Goal: Information Seeking & Learning: Check status

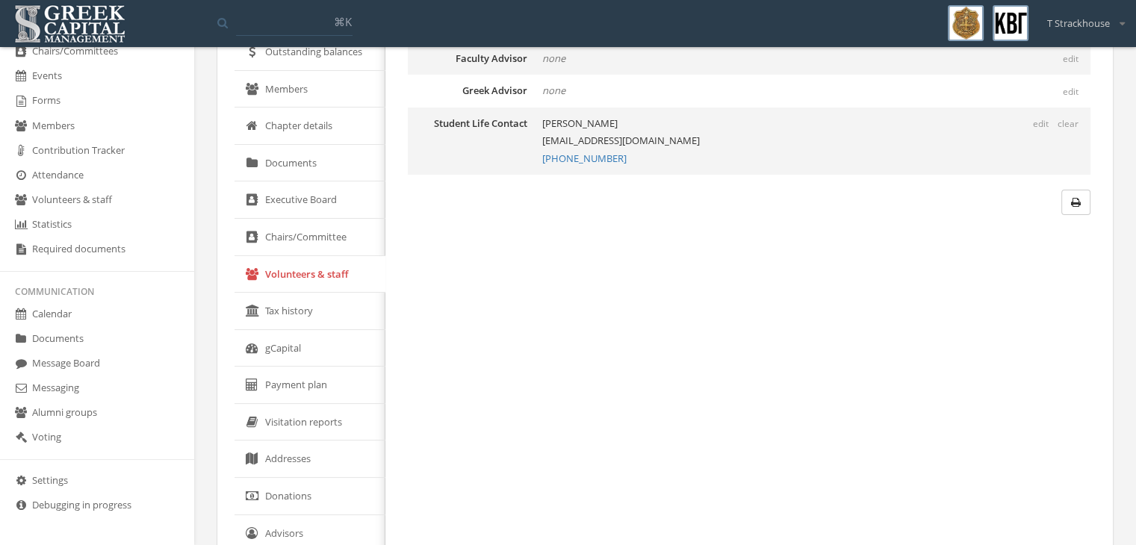
scroll to position [185, 0]
click at [338, 417] on link "Visitation reports" at bounding box center [310, 421] width 151 height 37
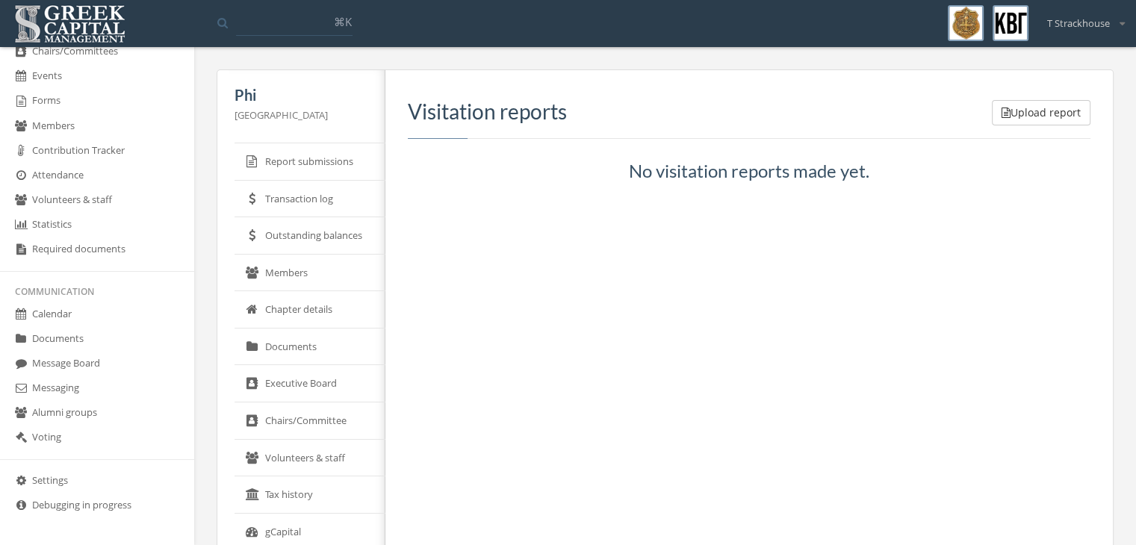
drag, startPoint x: 347, startPoint y: 141, endPoint x: 345, endPoint y: 156, distance: 15.0
click at [345, 156] on div "Phi [GEOGRAPHIC_DATA] Harrisburg Report submissions Transaction log Outstanding…" at bounding box center [307, 435] width 157 height 730
click at [345, 156] on link "Report submissions" at bounding box center [310, 161] width 151 height 37
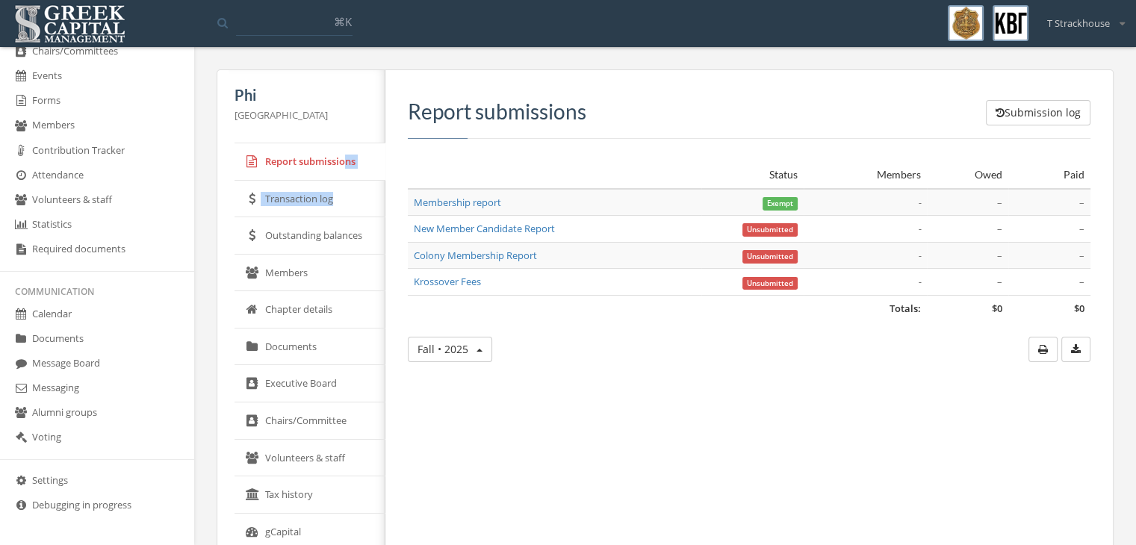
drag, startPoint x: 345, startPoint y: 156, endPoint x: 338, endPoint y: 193, distance: 37.4
click at [338, 193] on ul "Report submissions Transaction log Outstanding balances Members Chapter details…" at bounding box center [310, 439] width 151 height 593
click at [338, 193] on link "Transaction log" at bounding box center [310, 199] width 151 height 37
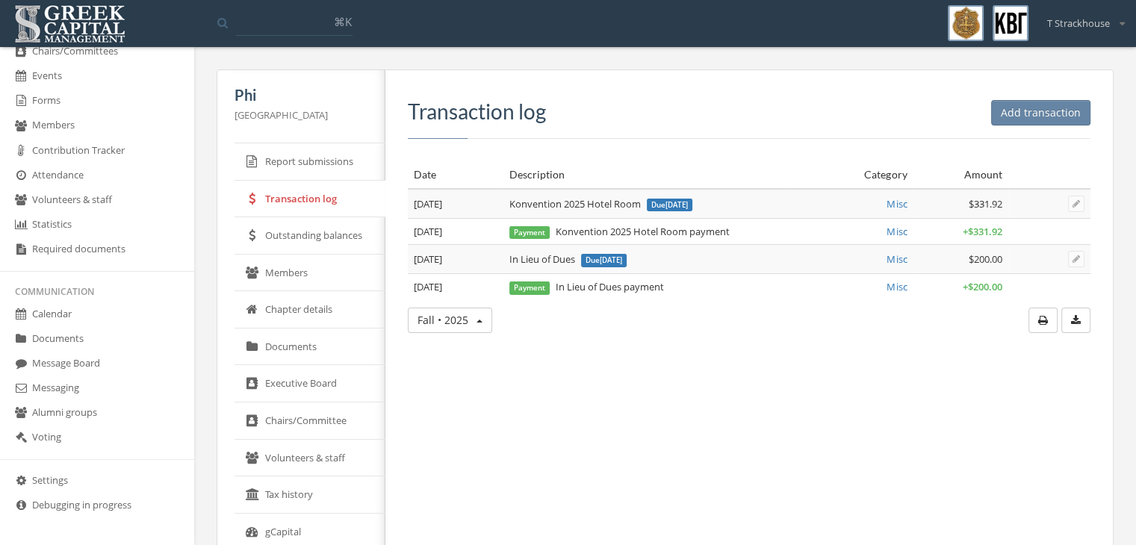
click at [337, 224] on link "Outstanding balances" at bounding box center [310, 235] width 151 height 37
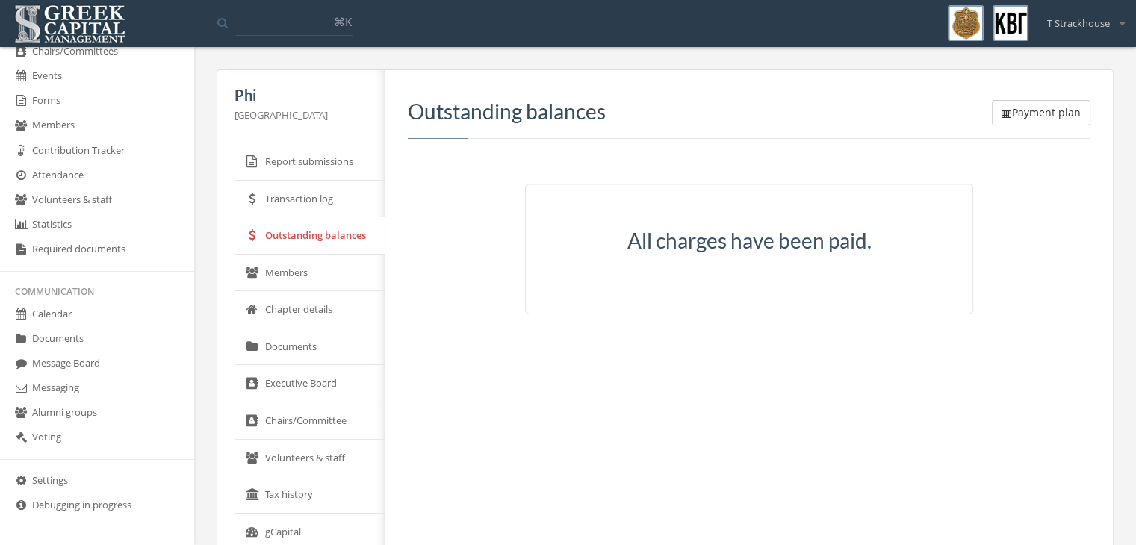
click at [329, 260] on link "Members" at bounding box center [310, 273] width 151 height 37
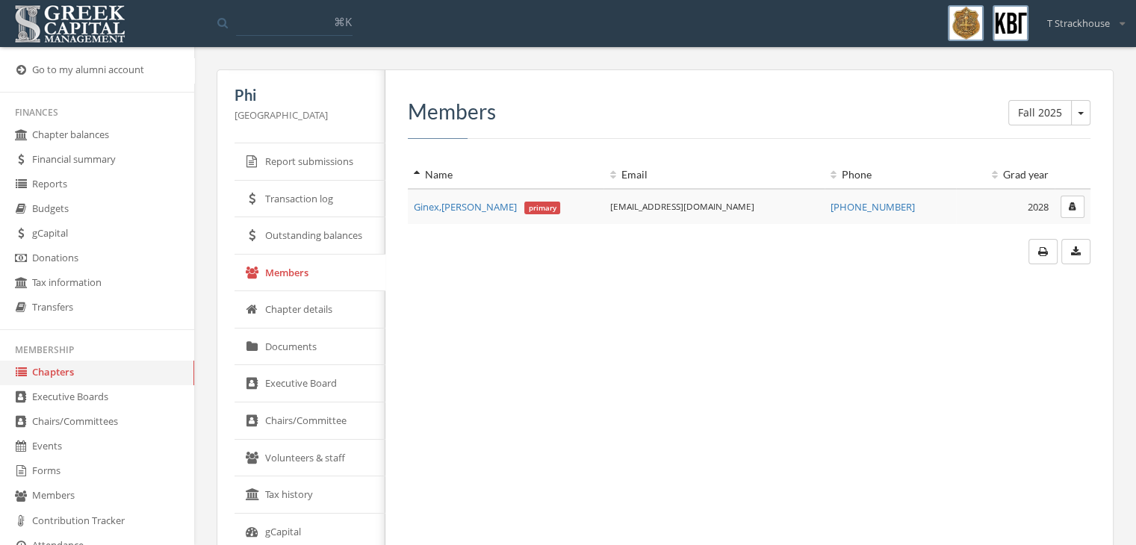
click at [93, 133] on link "Chapter balances" at bounding box center [97, 135] width 194 height 25
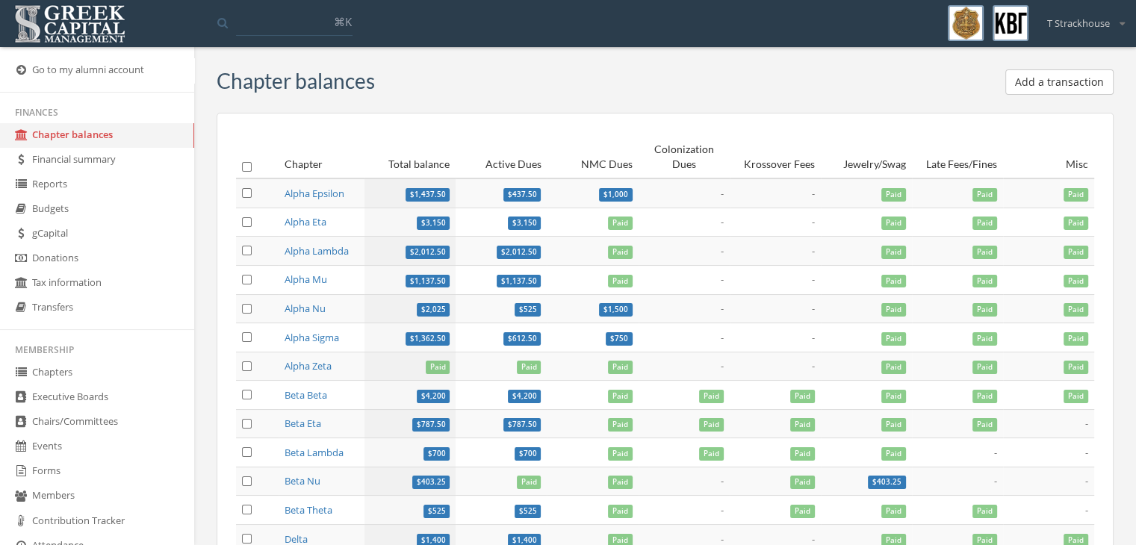
click at [890, 194] on span "Paid" at bounding box center [893, 194] width 25 height 13
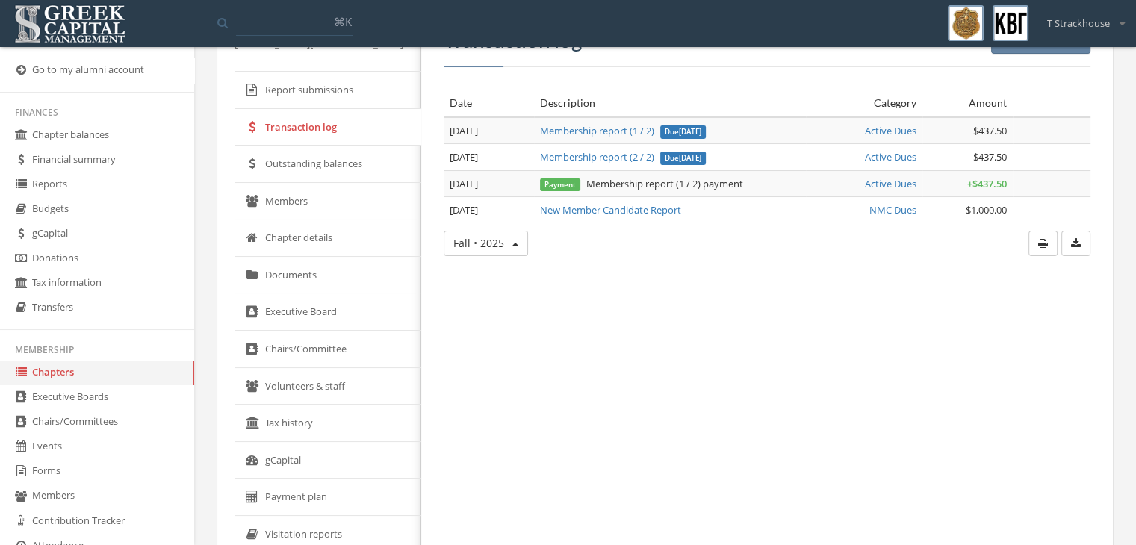
scroll to position [69, 0]
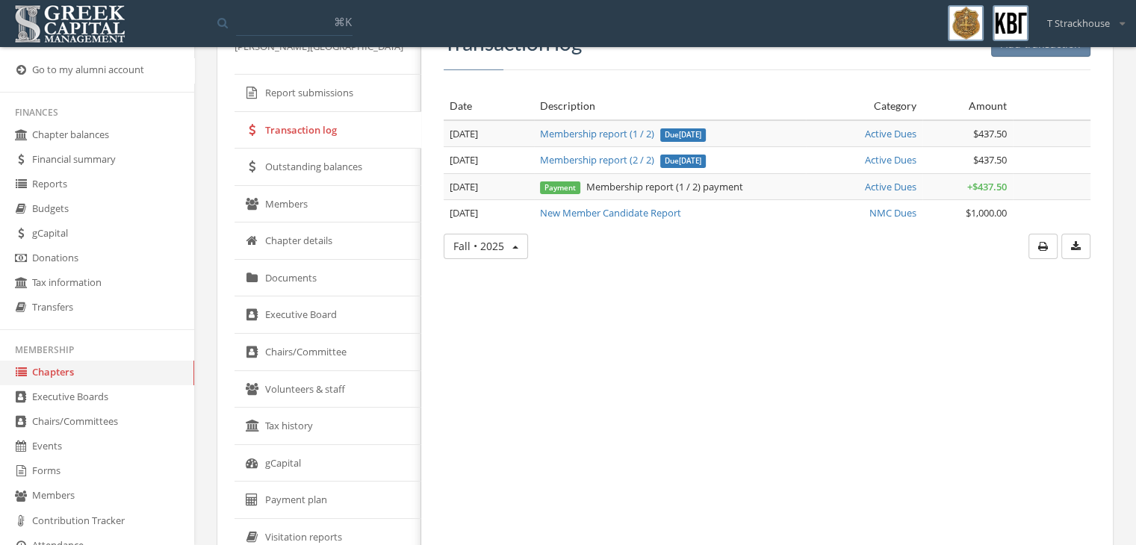
click at [311, 198] on link "Members" at bounding box center [328, 204] width 187 height 37
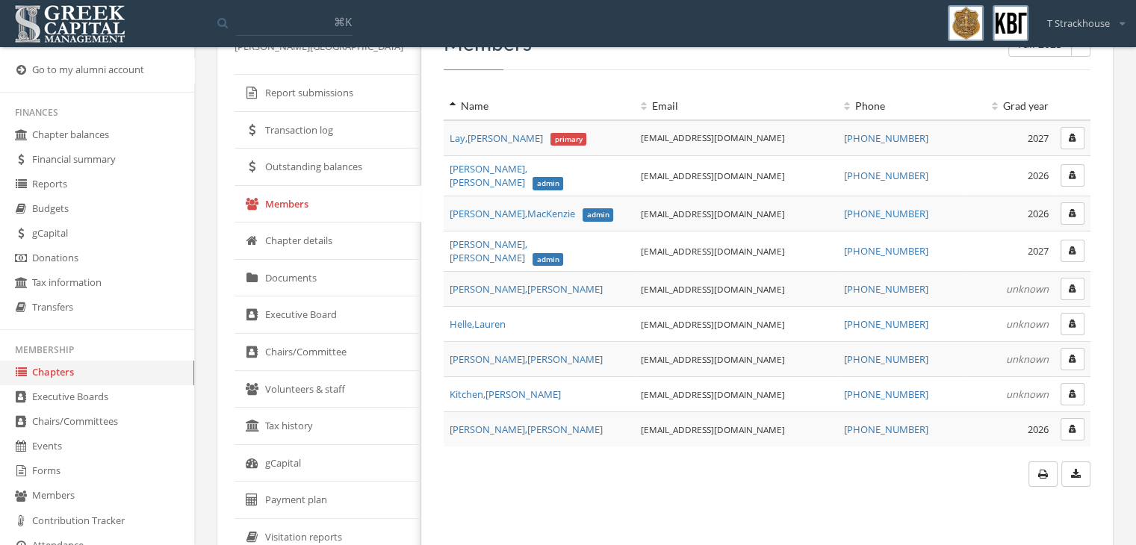
click at [327, 158] on link "Outstanding balances" at bounding box center [328, 167] width 187 height 37
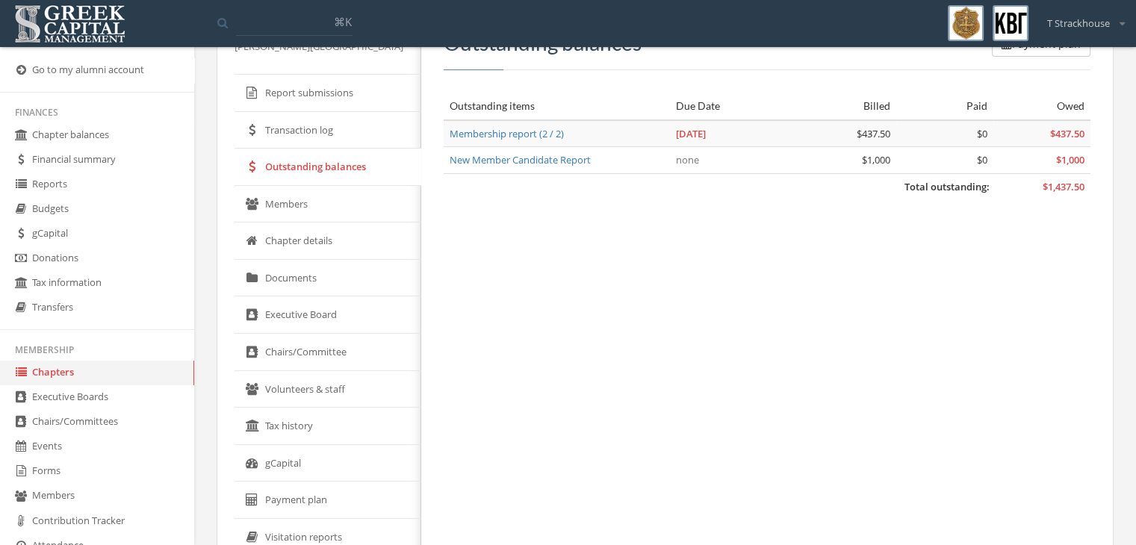
click at [319, 206] on link "Members" at bounding box center [328, 204] width 187 height 37
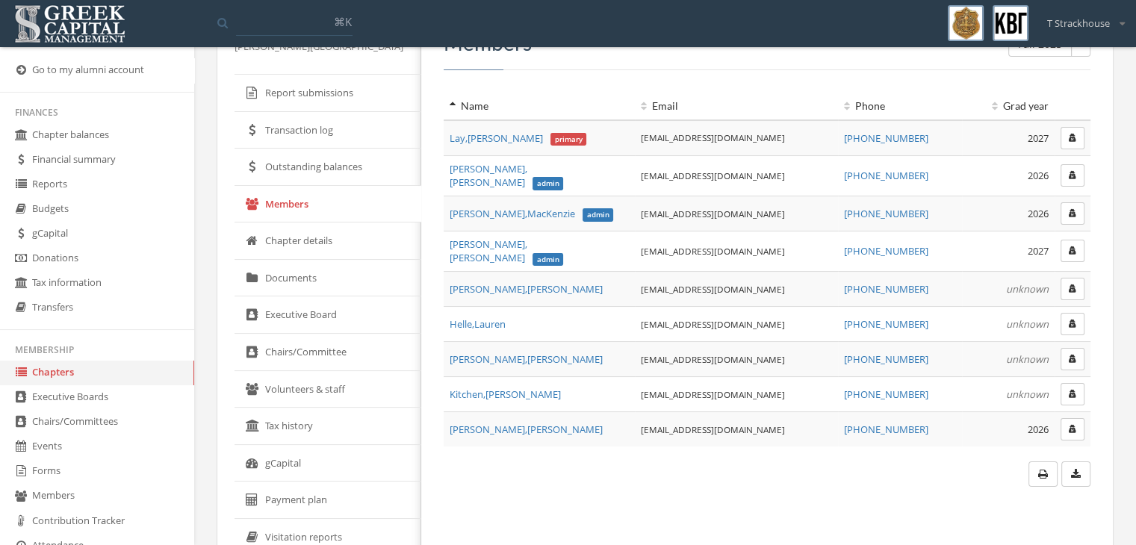
click at [326, 255] on link "Chapter details" at bounding box center [328, 241] width 187 height 37
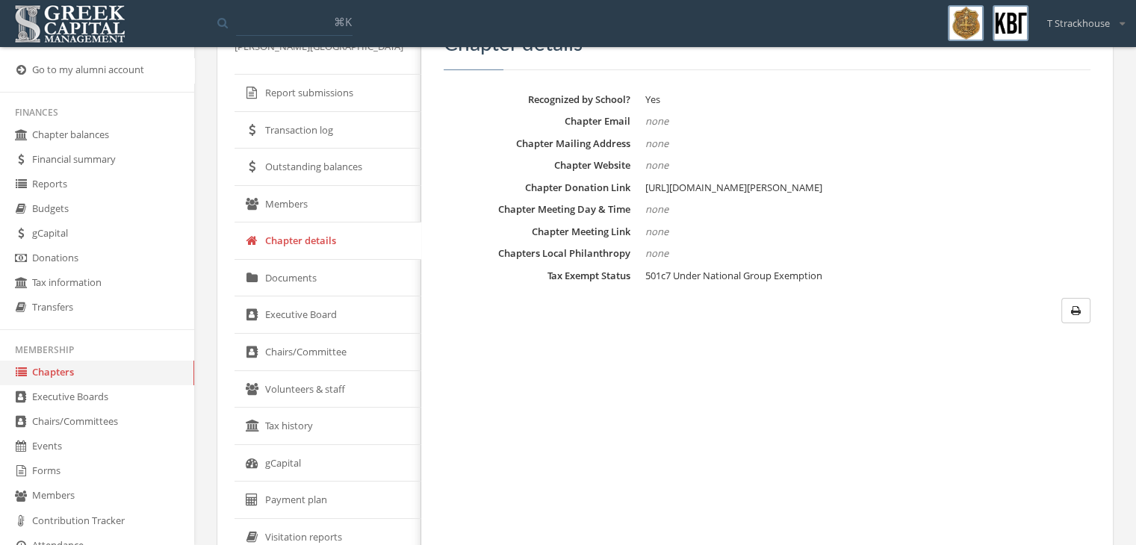
click at [320, 285] on link "Documents" at bounding box center [328, 278] width 187 height 37
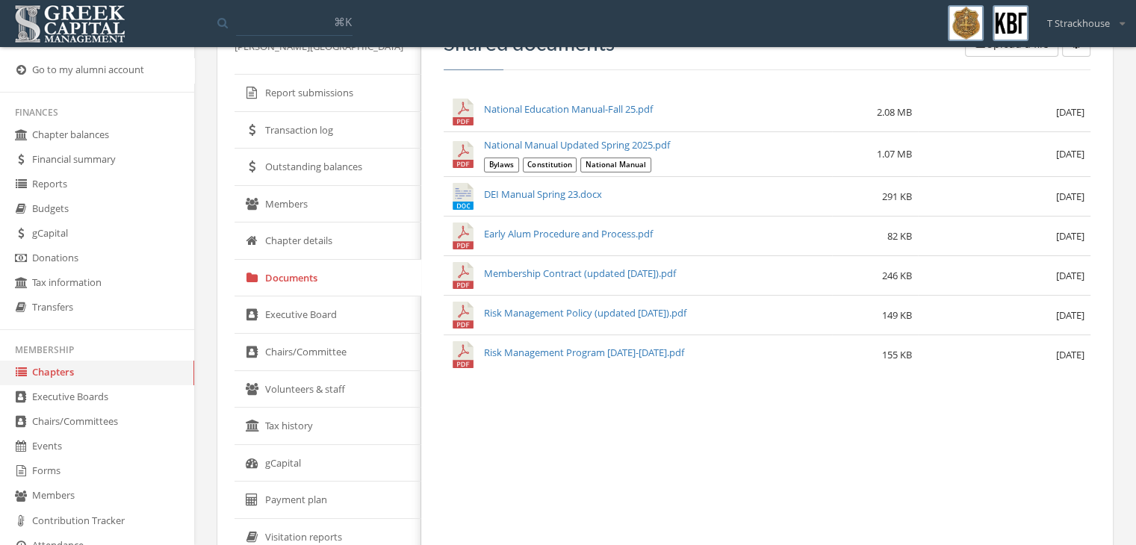
scroll to position [272, 0]
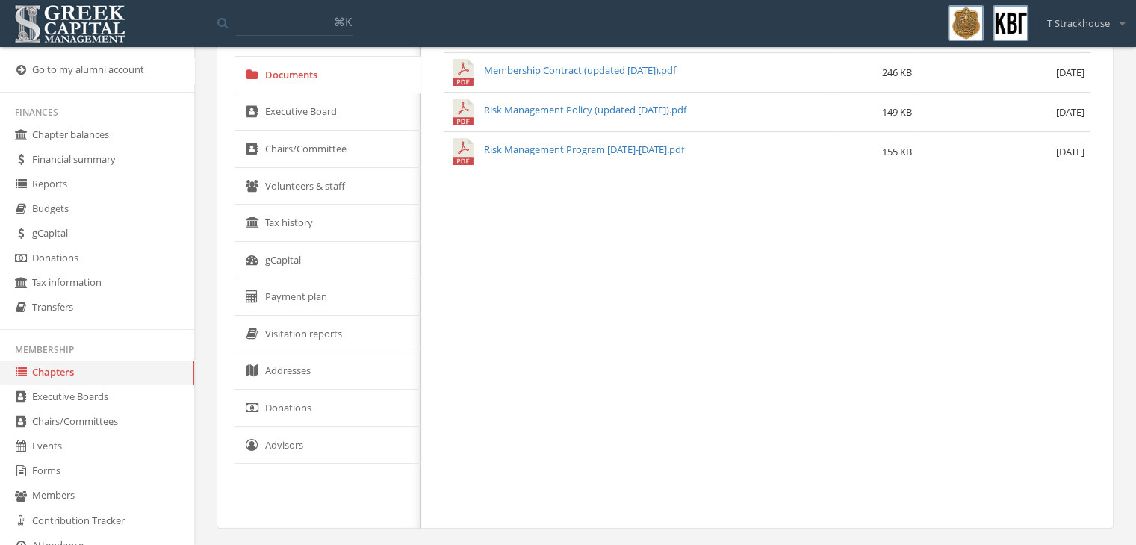
click at [329, 368] on link "Addresses" at bounding box center [328, 371] width 187 height 37
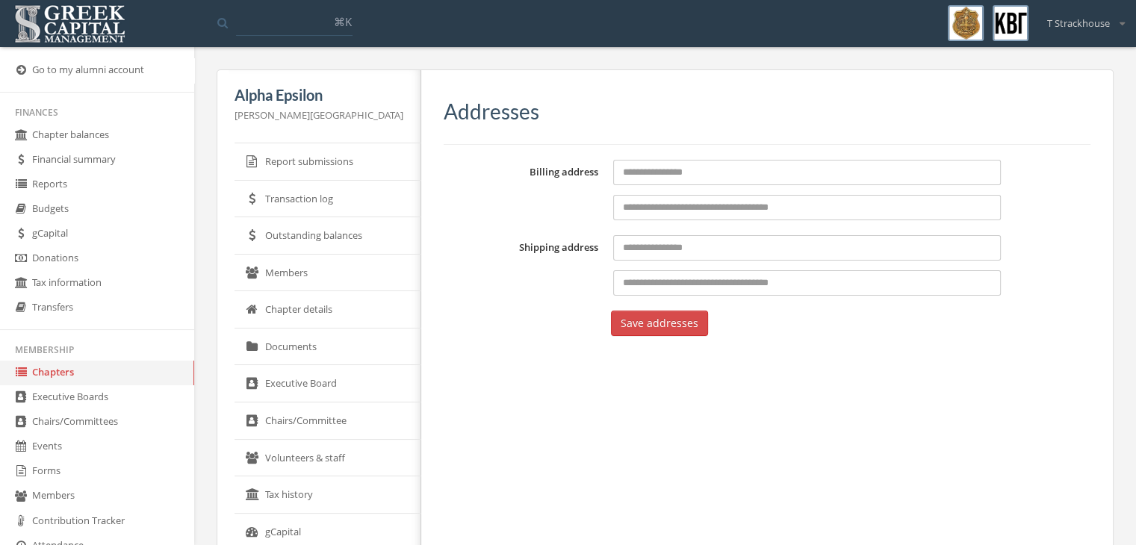
click at [20, 376] on icon at bounding box center [20, 372] width 15 height 13
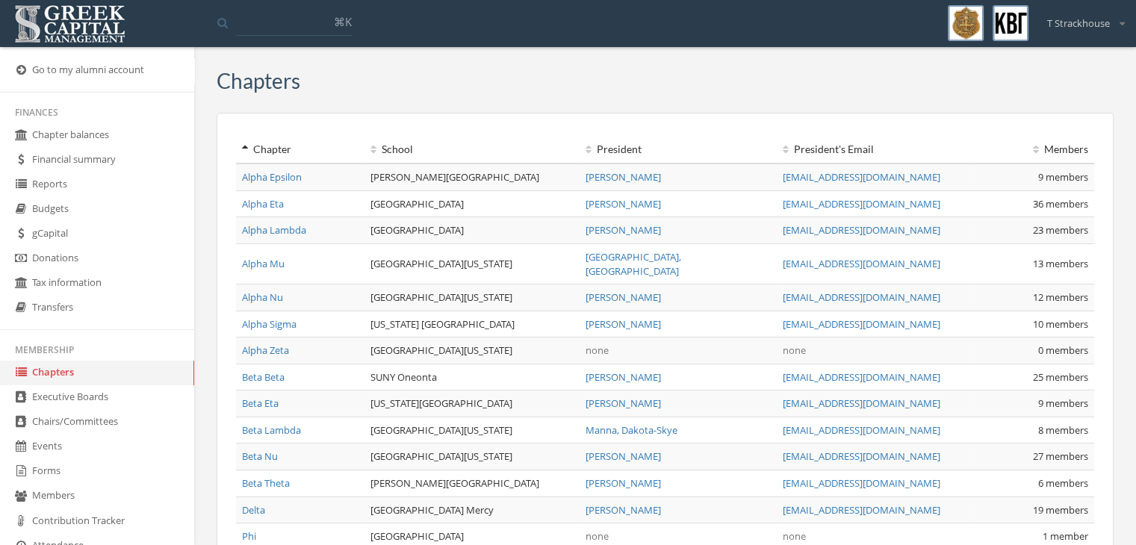
click at [278, 177] on link "Alpha Epsilon" at bounding box center [272, 176] width 60 height 13
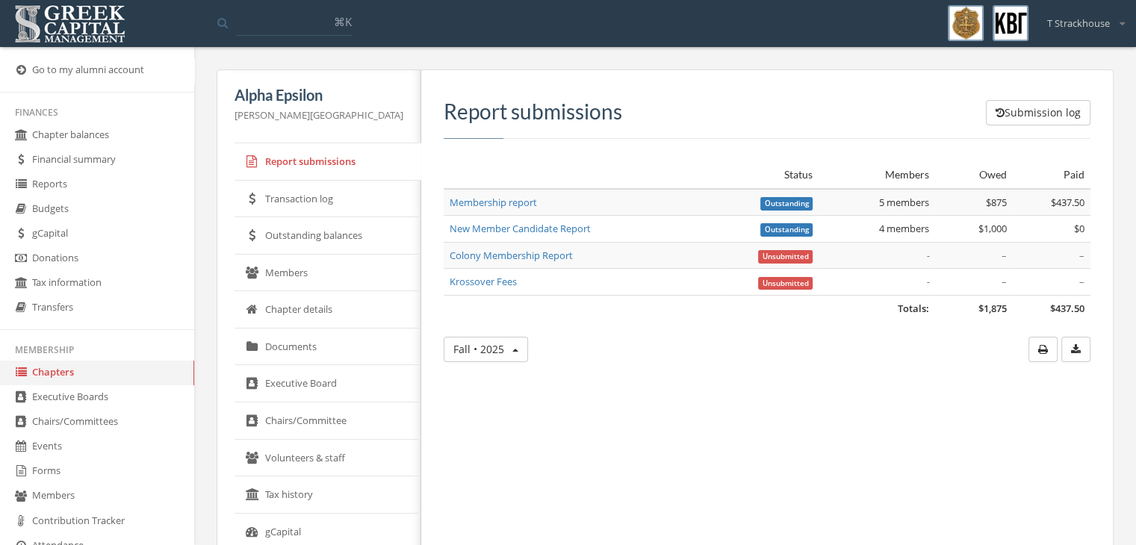
click at [278, 178] on link "Report submissions" at bounding box center [328, 161] width 187 height 37
click at [64, 376] on link "Chapters" at bounding box center [97, 373] width 194 height 25
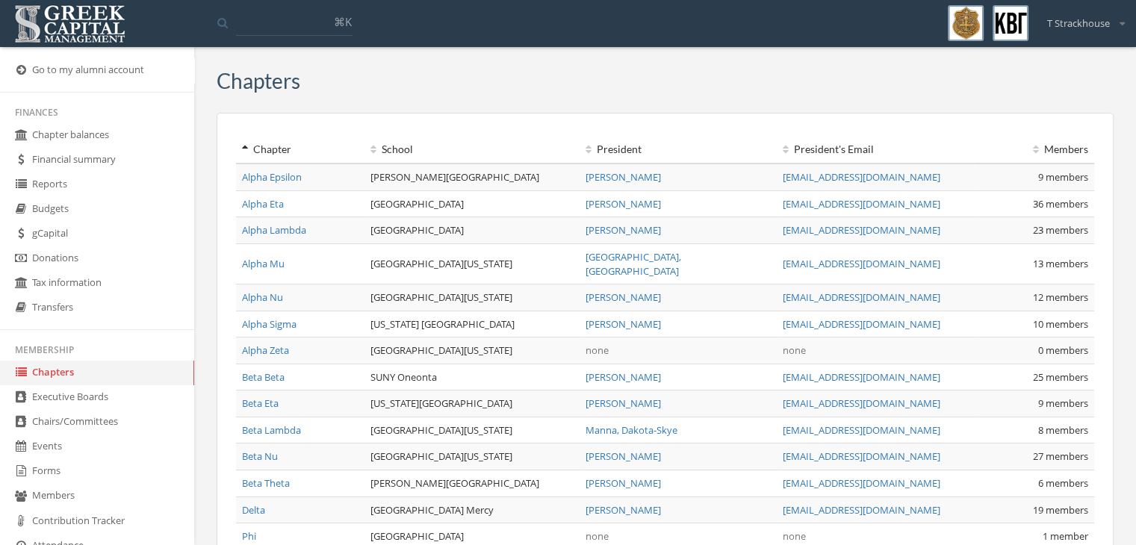
click at [267, 198] on link "Alpha Eta" at bounding box center [263, 203] width 42 height 13
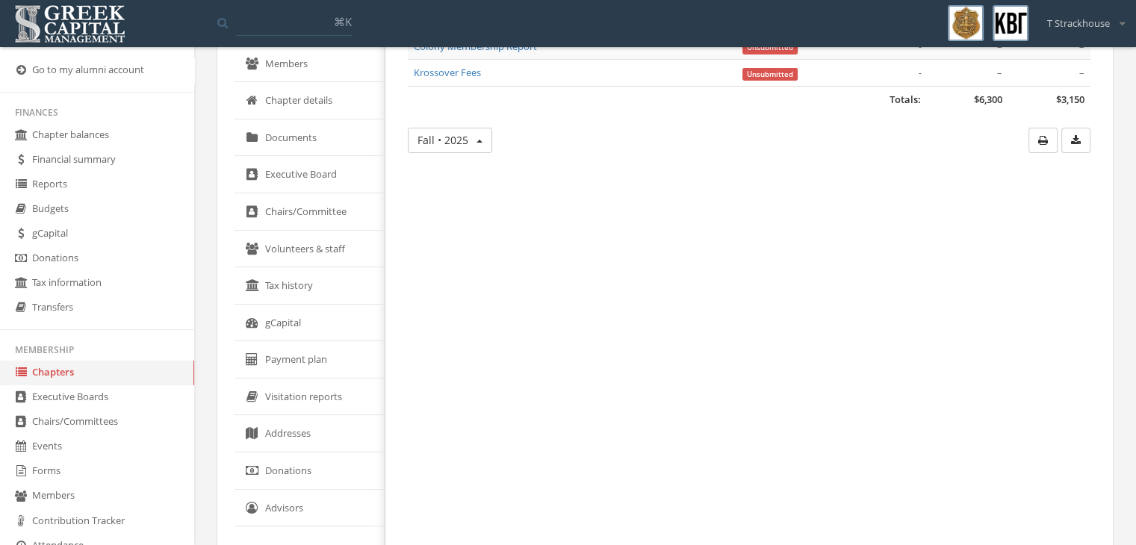
scroll to position [194, 0]
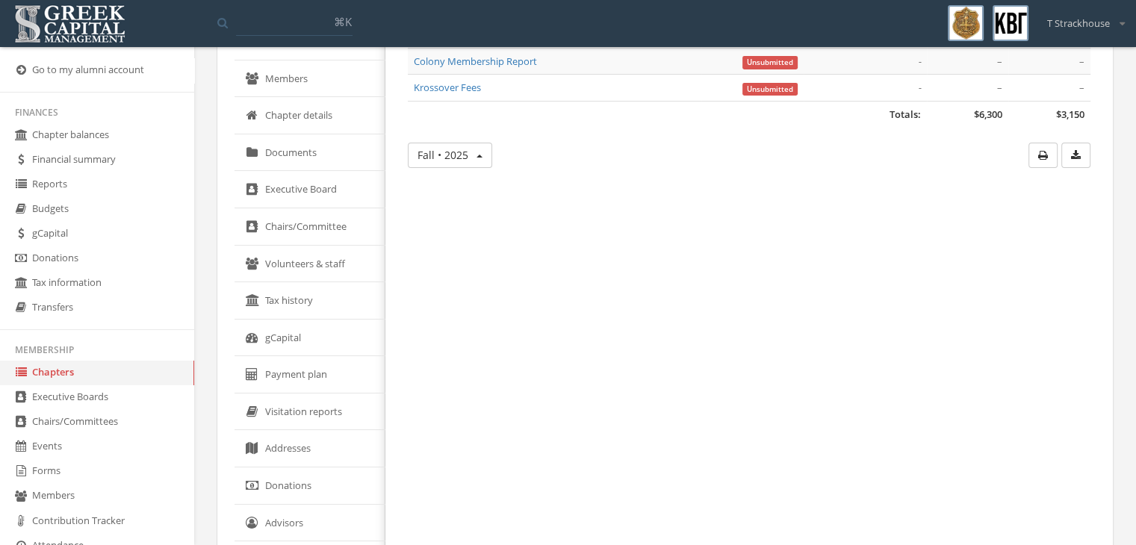
click at [319, 117] on link "Chapter details" at bounding box center [310, 115] width 151 height 37
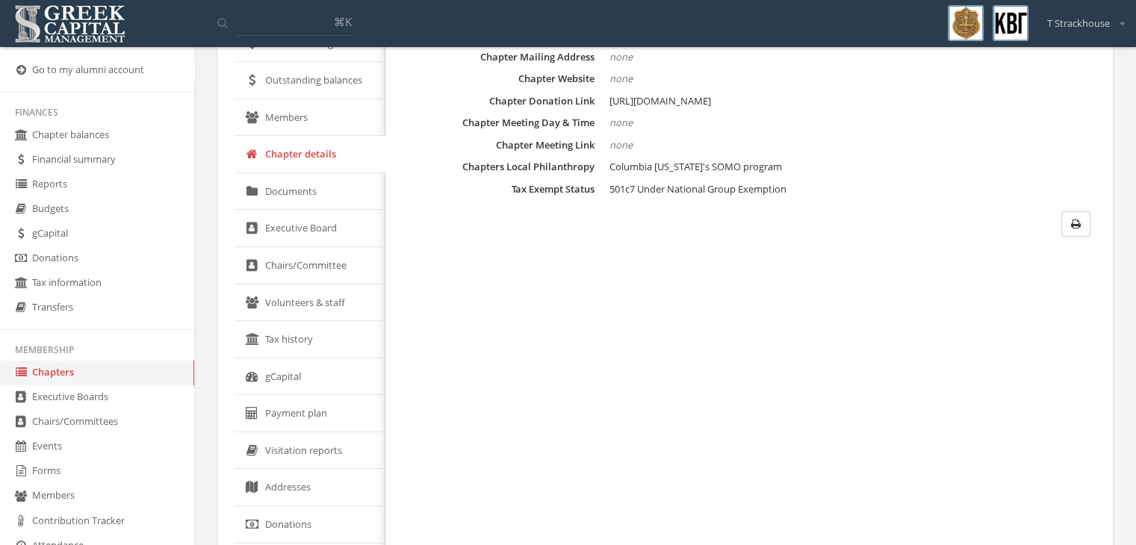
scroll to position [272, 0]
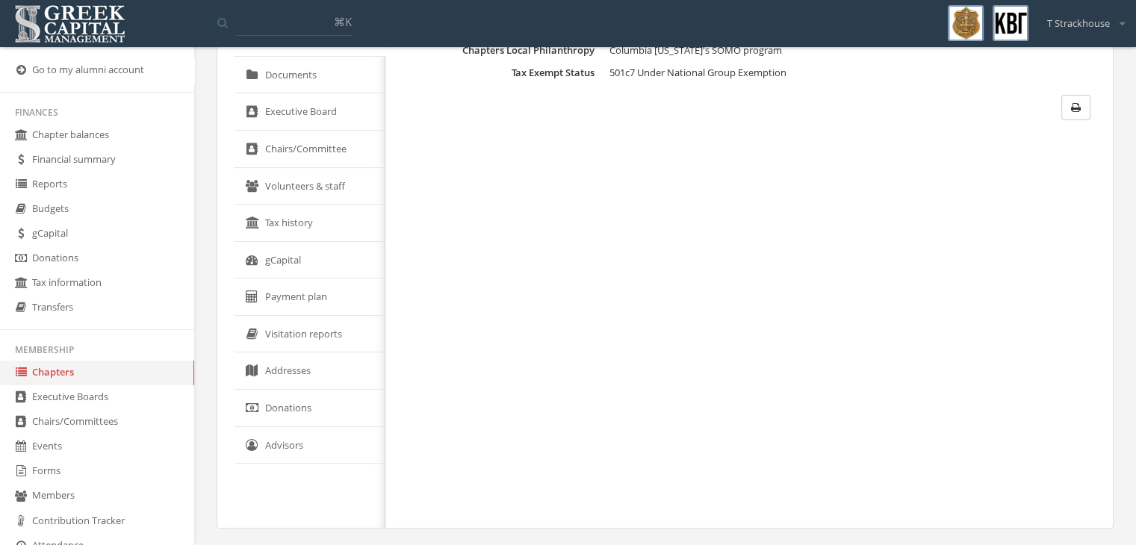
click at [305, 367] on link "Addresses" at bounding box center [310, 371] width 151 height 37
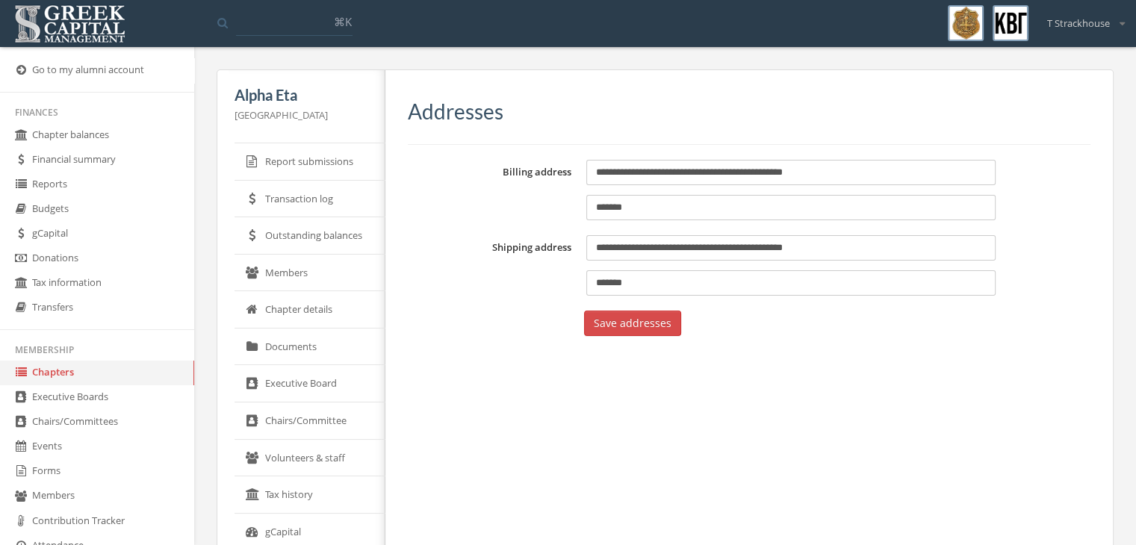
click at [131, 362] on link "Chapters" at bounding box center [97, 373] width 194 height 25
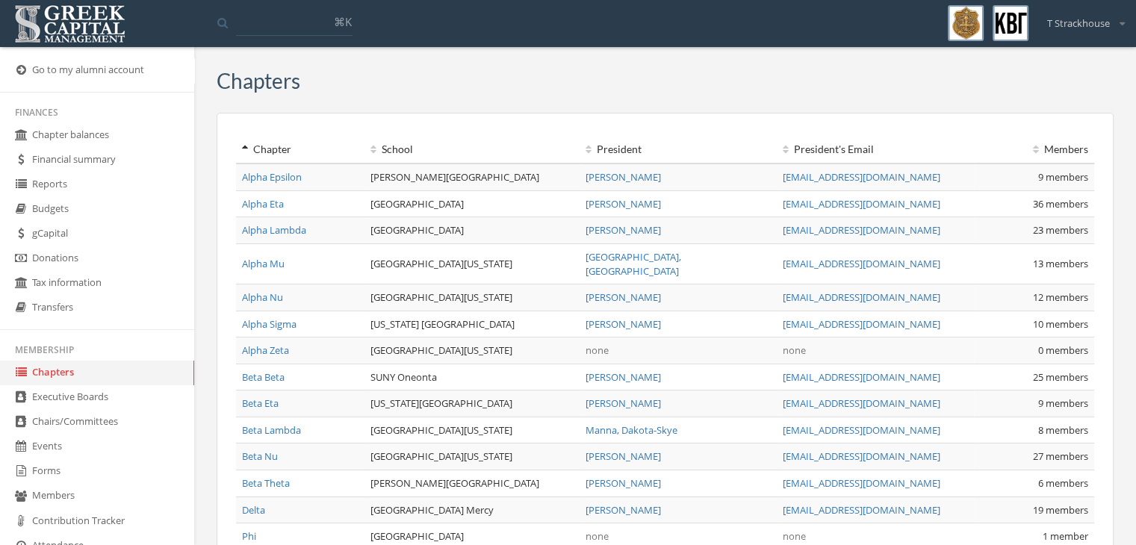
scroll to position [207, 0]
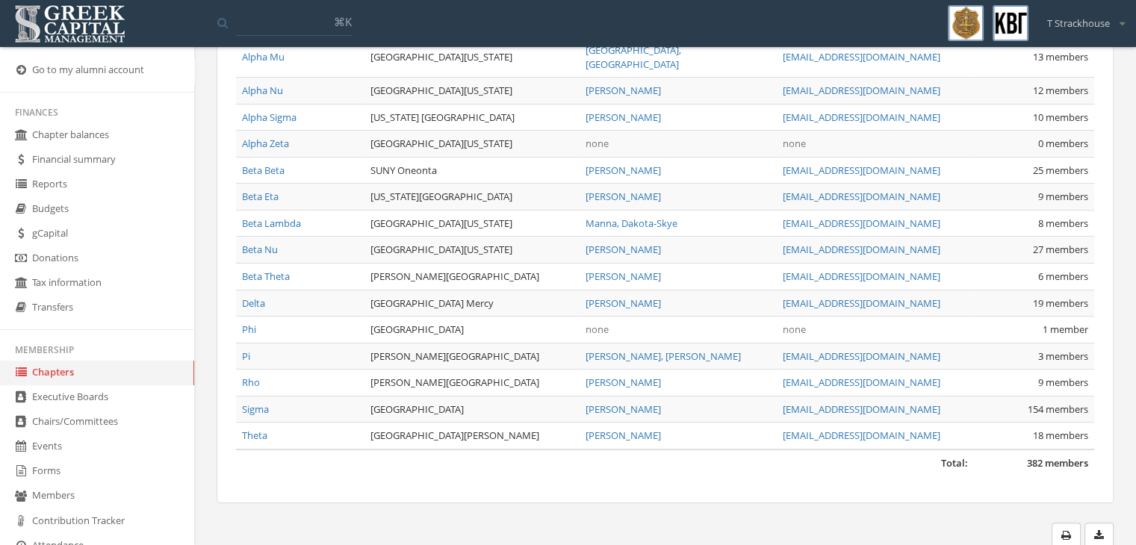
click at [247, 425] on td "Theta" at bounding box center [300, 436] width 128 height 27
click at [257, 429] on link "Theta" at bounding box center [254, 435] width 25 height 13
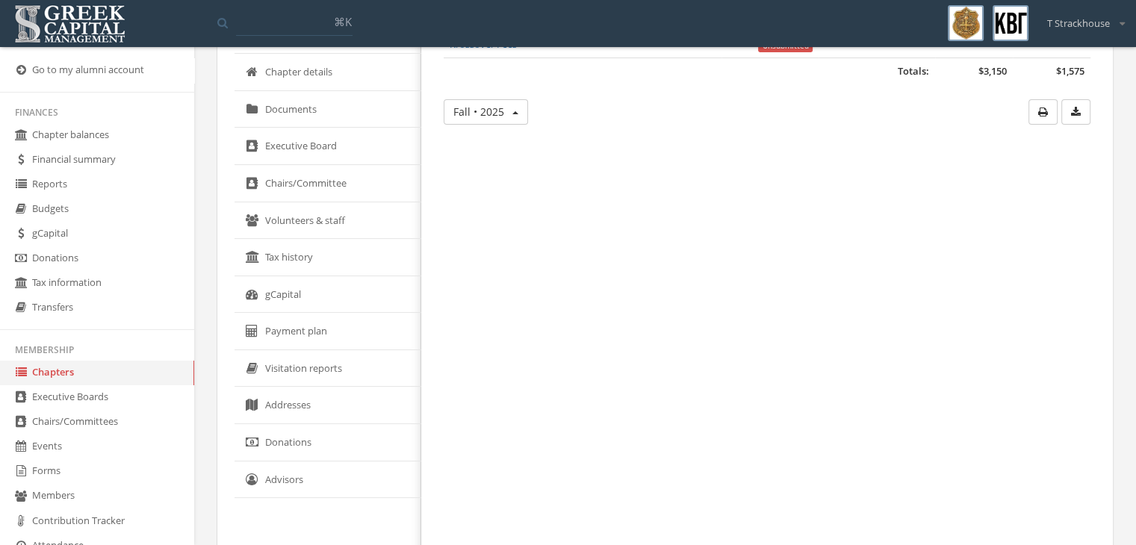
scroll to position [272, 0]
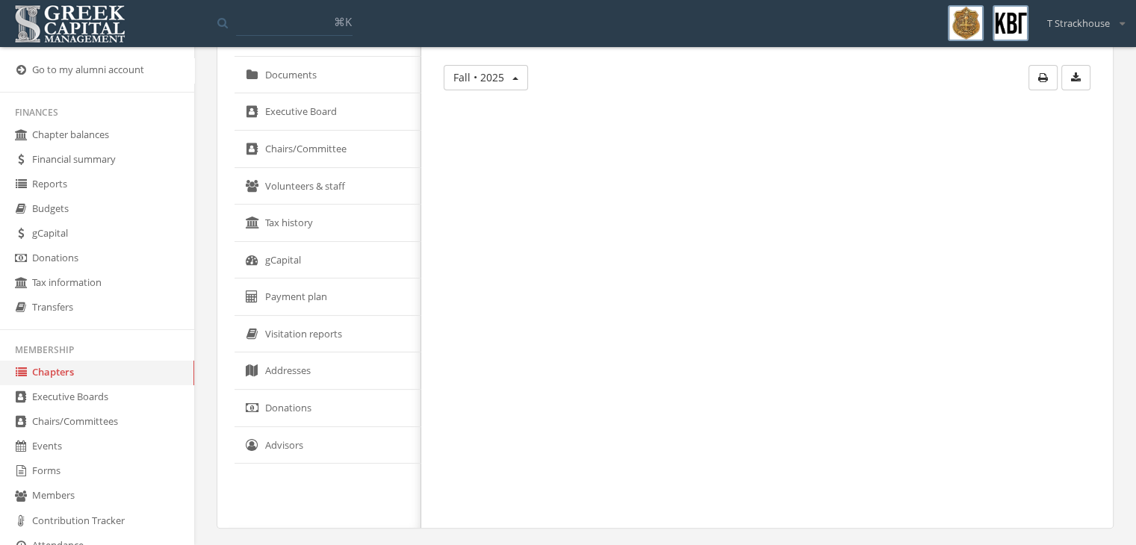
click at [252, 386] on link "Addresses" at bounding box center [328, 371] width 187 height 37
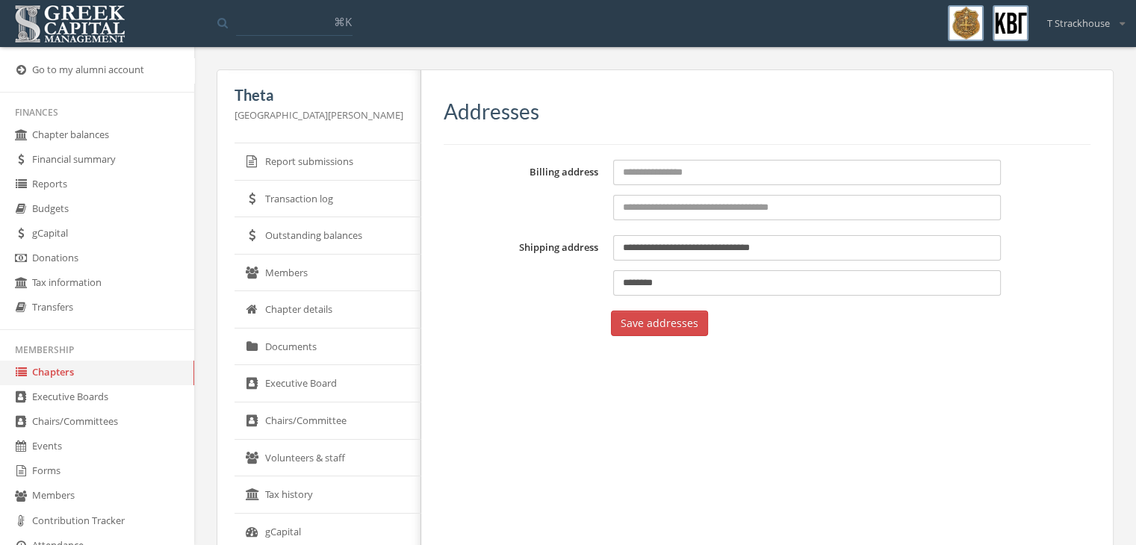
drag, startPoint x: 81, startPoint y: 375, endPoint x: 16, endPoint y: 366, distance: 64.9
click at [16, 366] on icon at bounding box center [20, 372] width 15 height 13
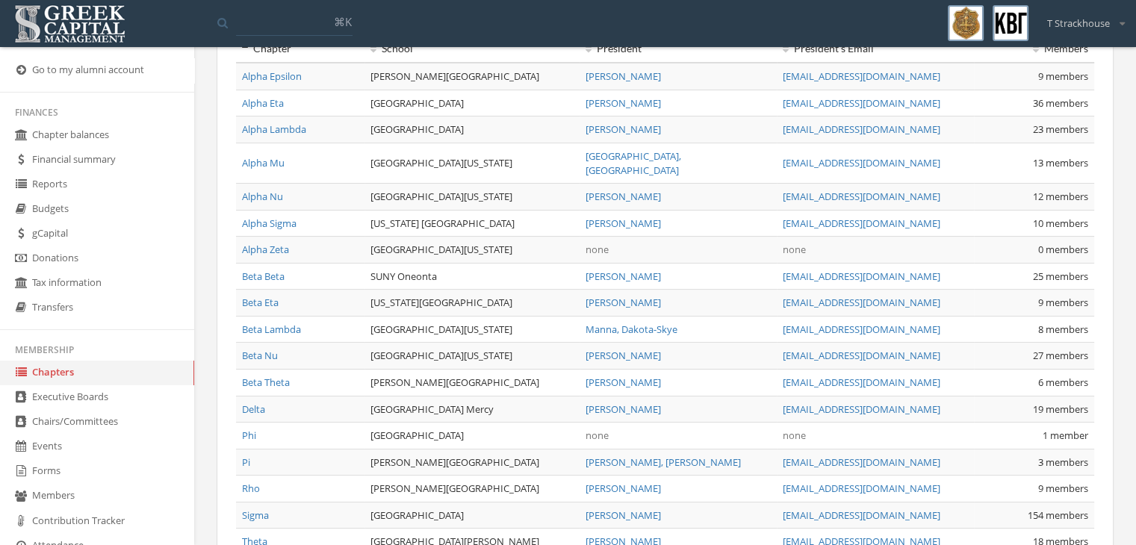
scroll to position [207, 0]
